Goal: Navigation & Orientation: Understand site structure

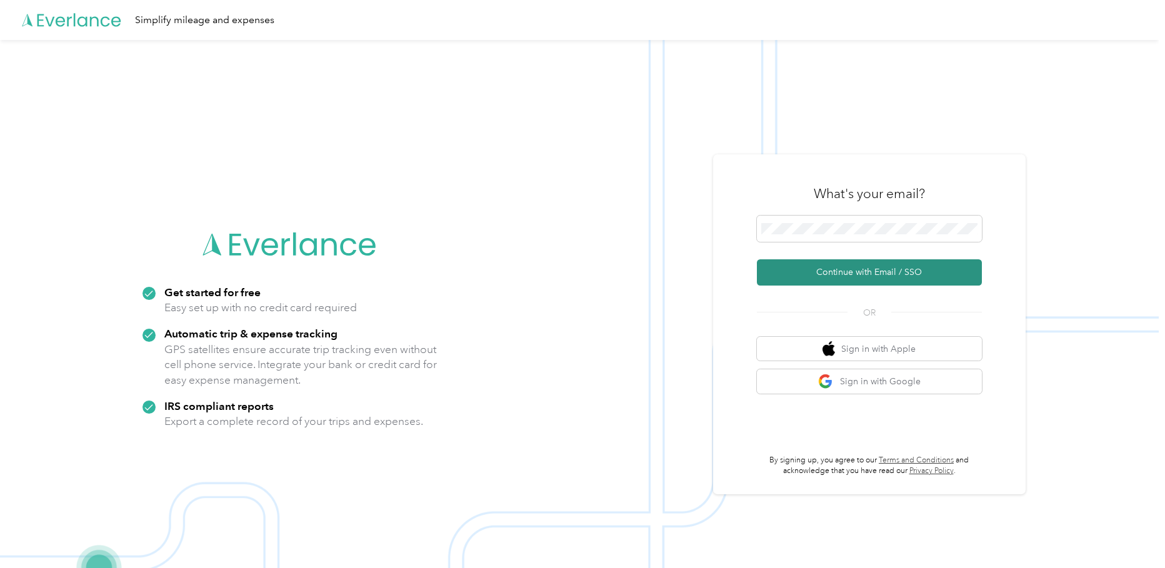
click at [845, 268] on button "Continue with Email / SSO" at bounding box center [869, 272] width 225 height 26
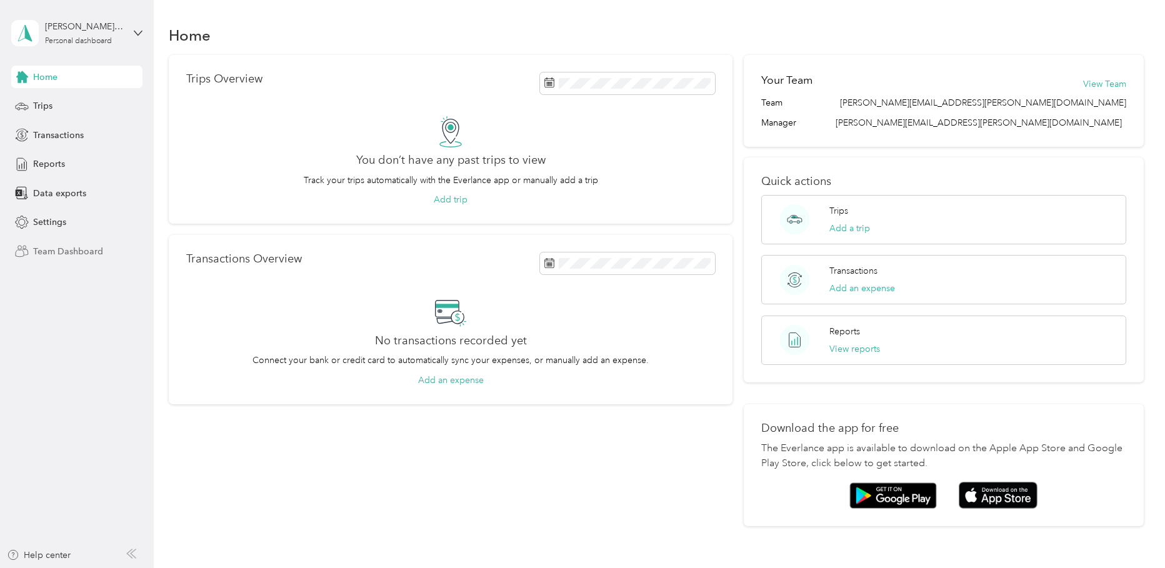
click at [68, 247] on span "Team Dashboard" at bounding box center [68, 251] width 70 height 13
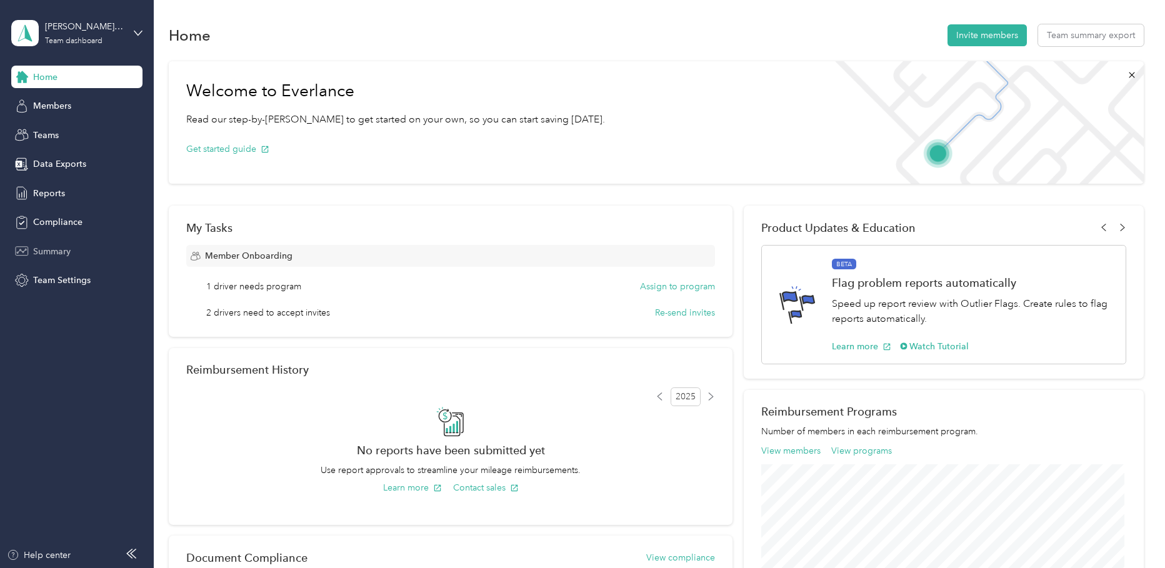
click at [43, 253] on span "Summary" at bounding box center [52, 251] width 38 height 13
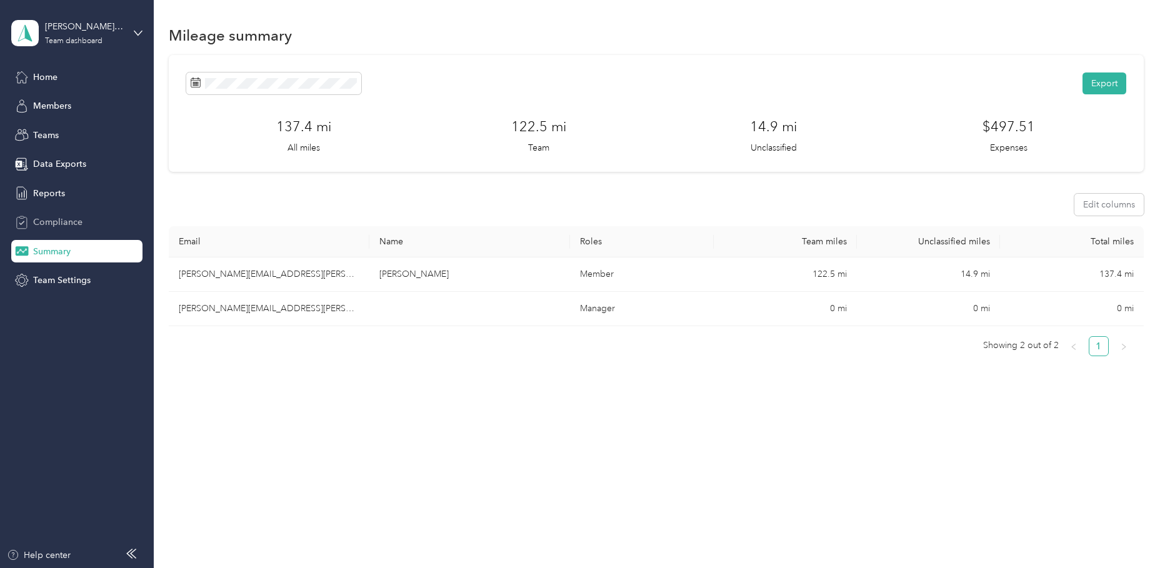
click at [55, 224] on span "Compliance" at bounding box center [57, 222] width 49 height 13
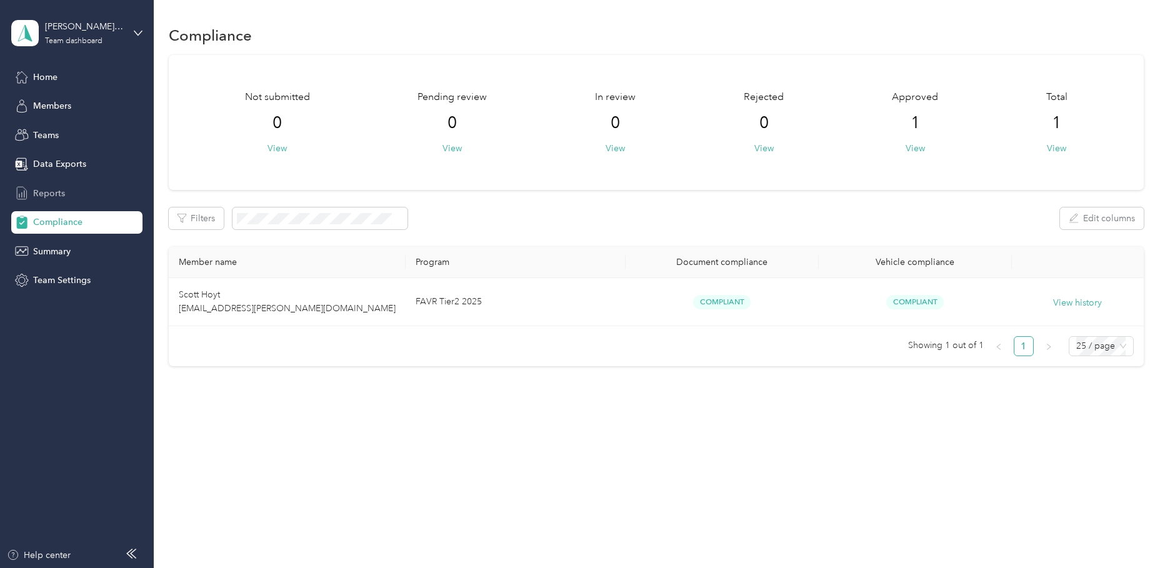
click at [46, 188] on span "Reports" at bounding box center [49, 193] width 32 height 13
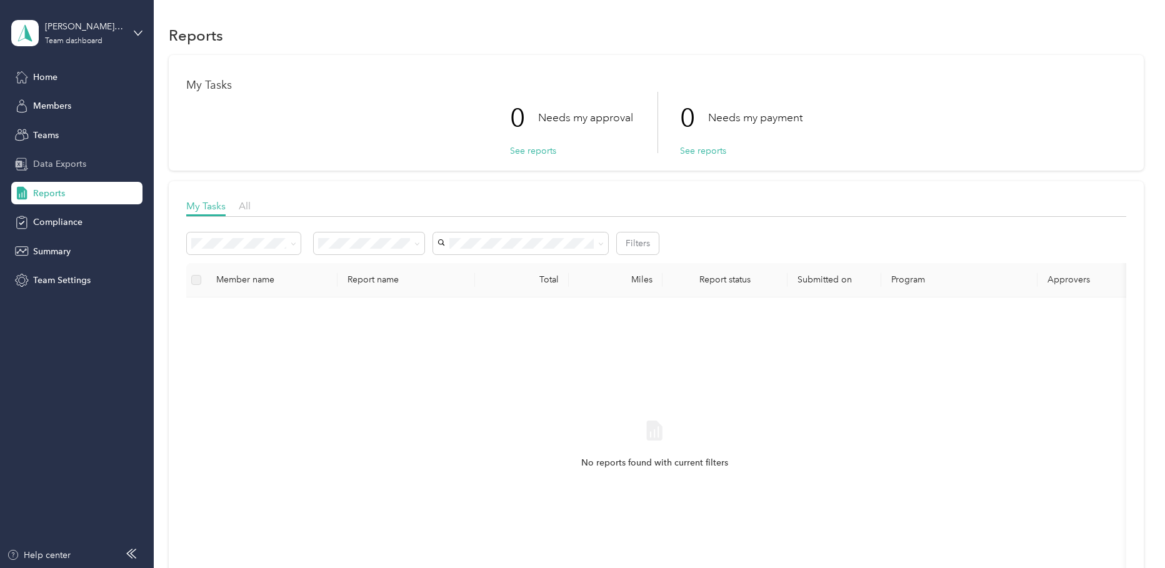
click at [55, 159] on span "Data Exports" at bounding box center [59, 164] width 53 height 13
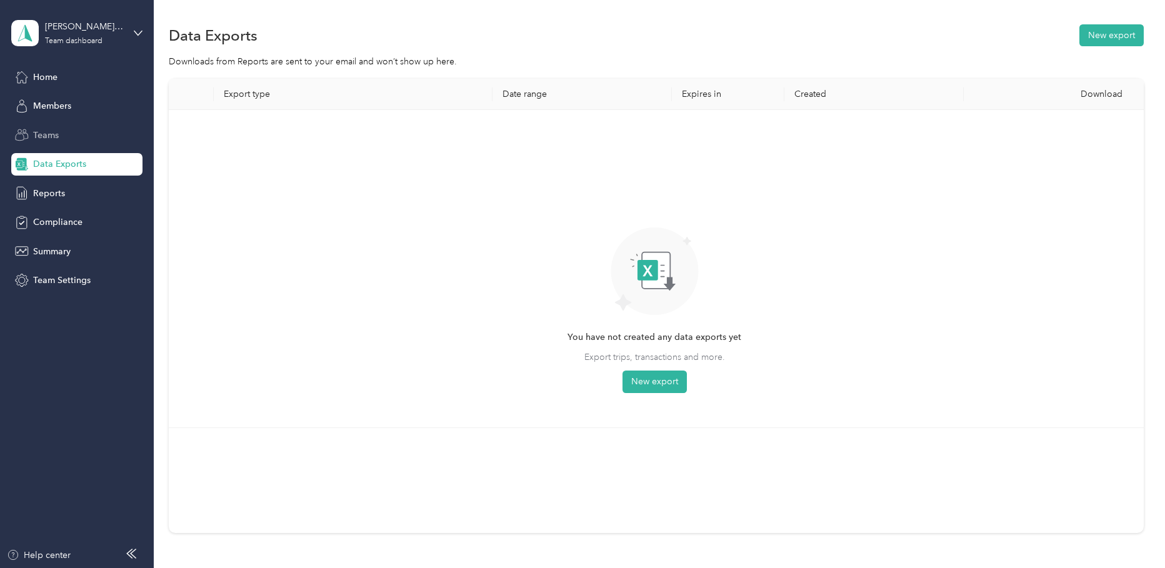
click at [47, 133] on span "Teams" at bounding box center [46, 135] width 26 height 13
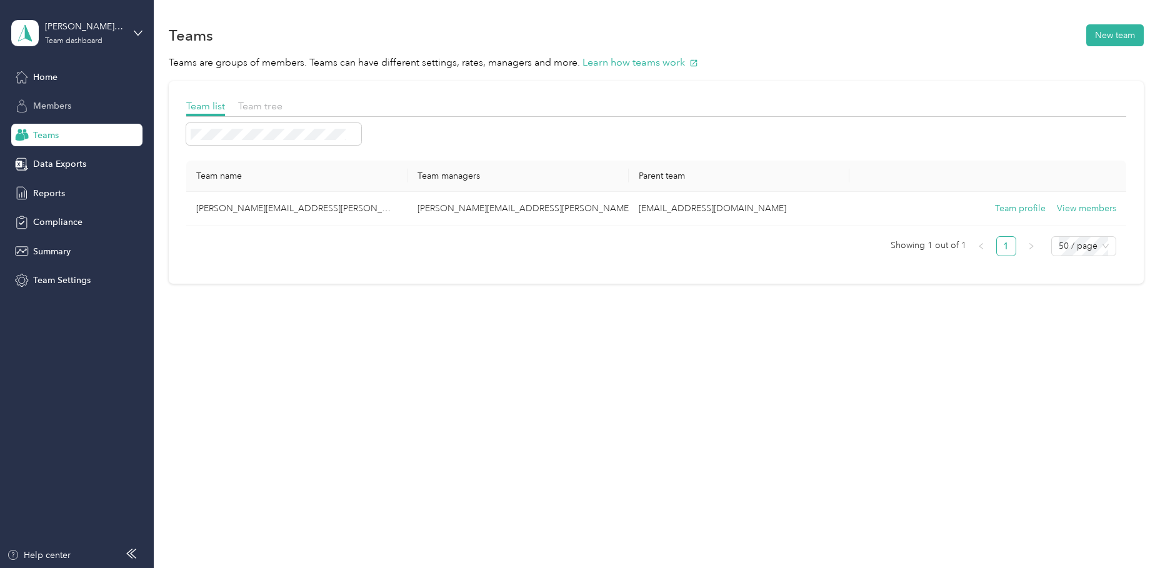
click at [61, 109] on span "Members" at bounding box center [52, 105] width 38 height 13
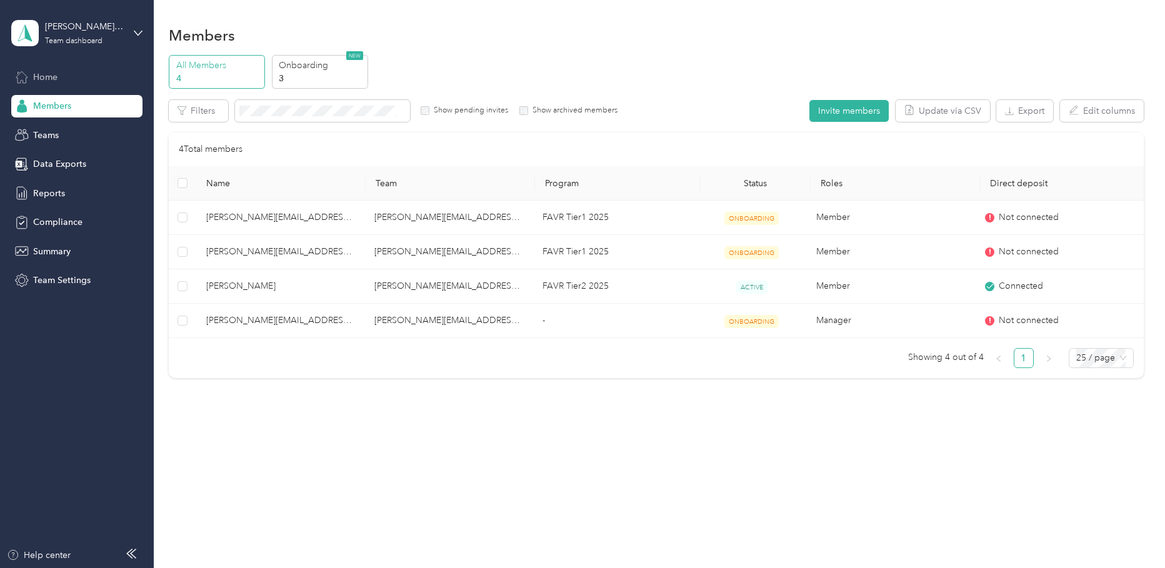
click at [53, 76] on span "Home" at bounding box center [45, 77] width 24 height 13
